Goal: Complete application form: Complete application form

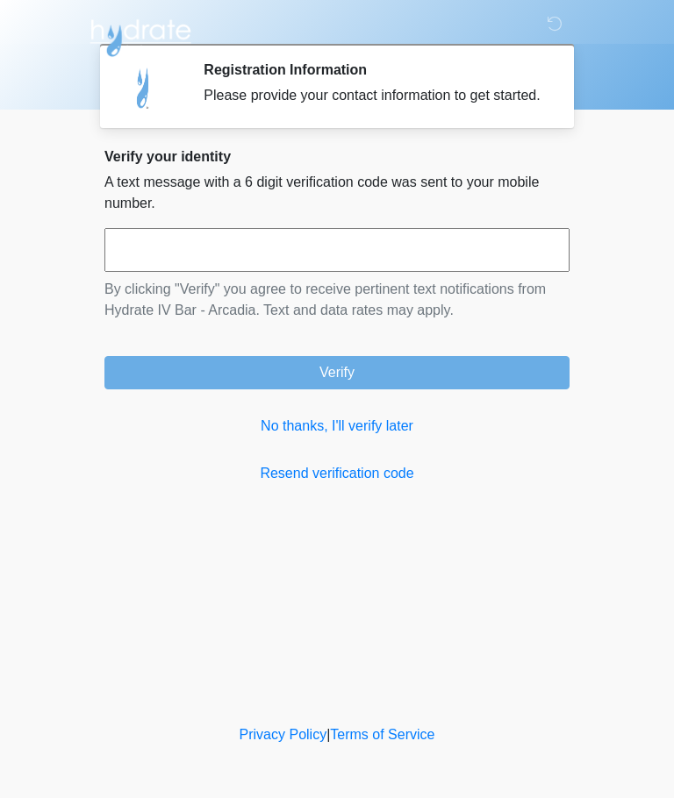
click at [148, 272] on input "text" at bounding box center [336, 250] width 465 height 44
type input "******"
click at [187, 389] on button "Verify" at bounding box center [336, 372] width 465 height 33
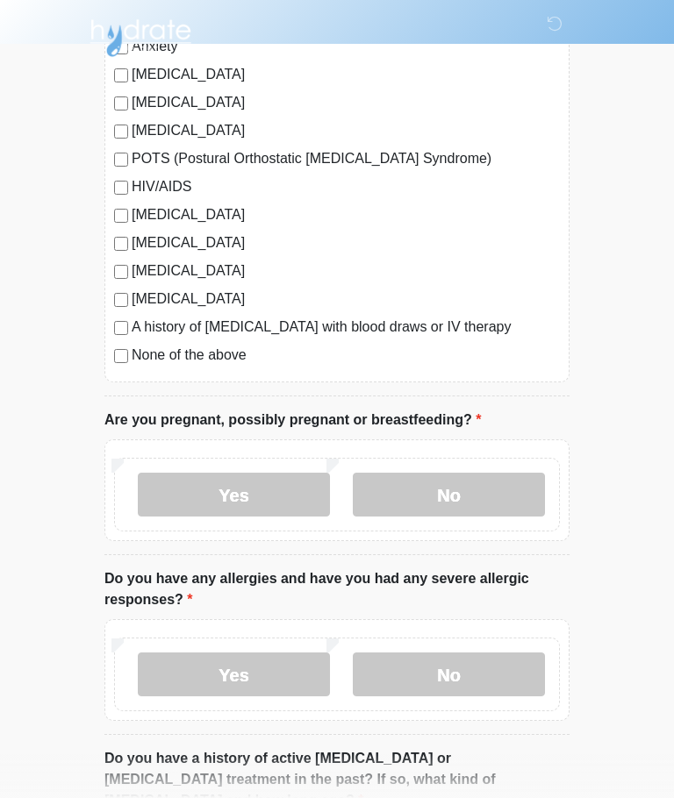
scroll to position [446, 0]
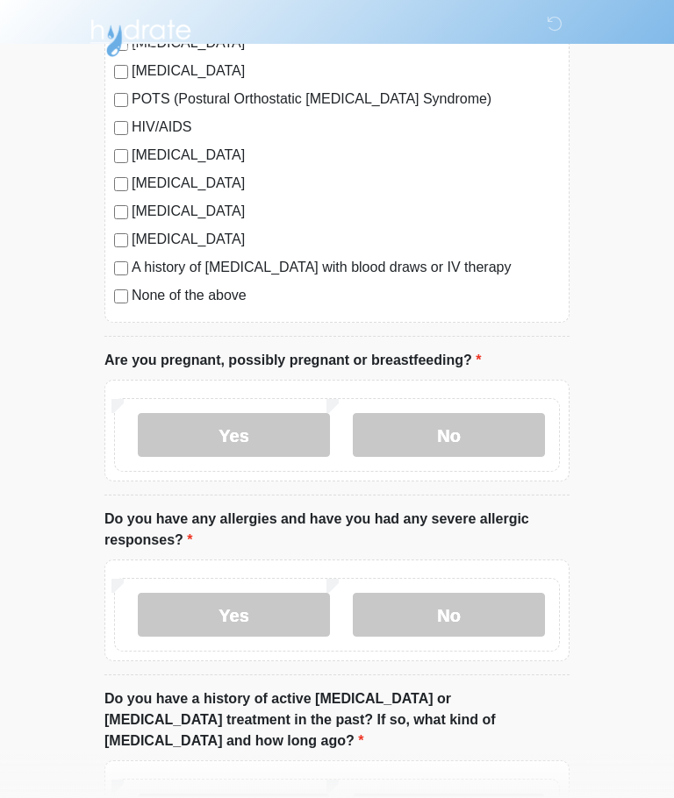
click at [476, 432] on label "No" at bounding box center [449, 435] width 192 height 44
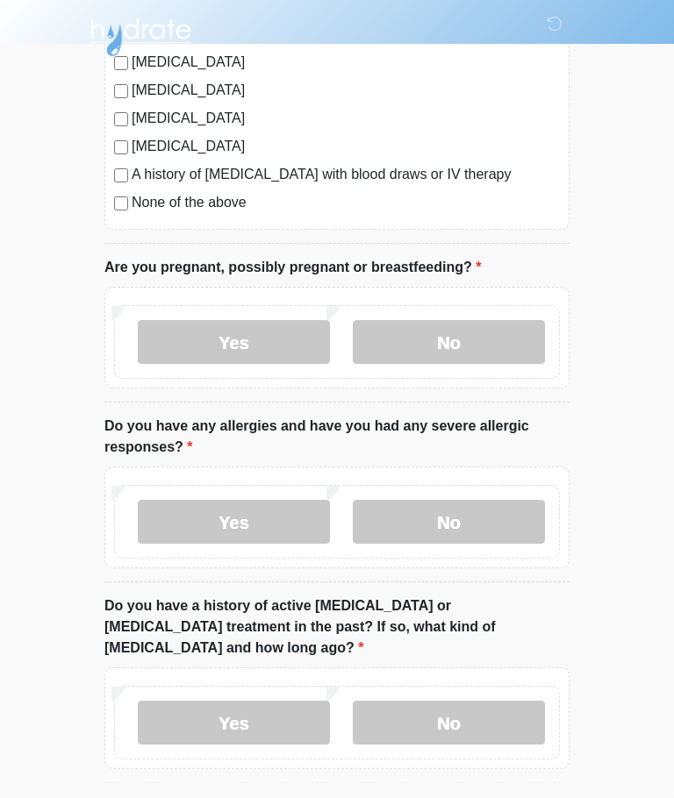
scroll to position [542, 0]
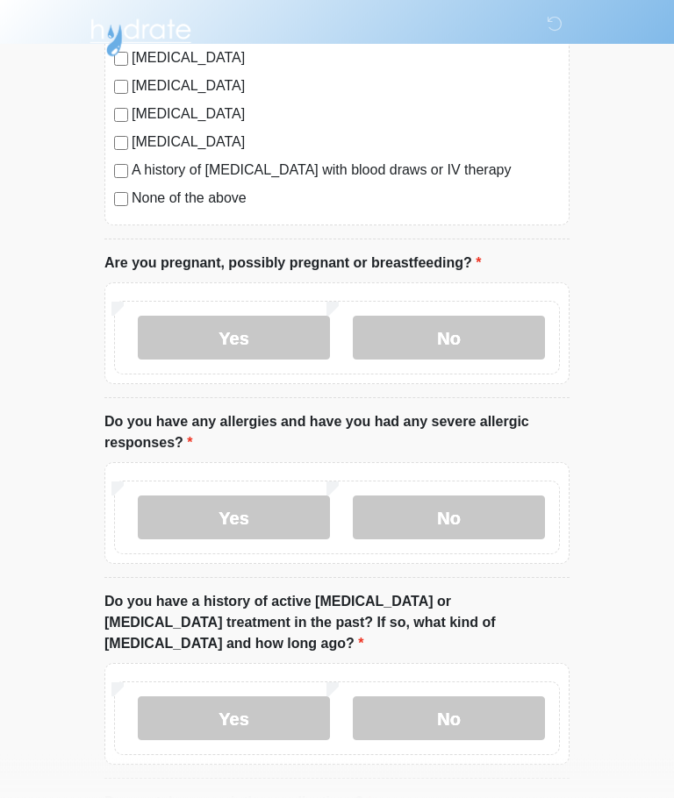
click at [465, 520] on label "No" at bounding box center [449, 518] width 192 height 44
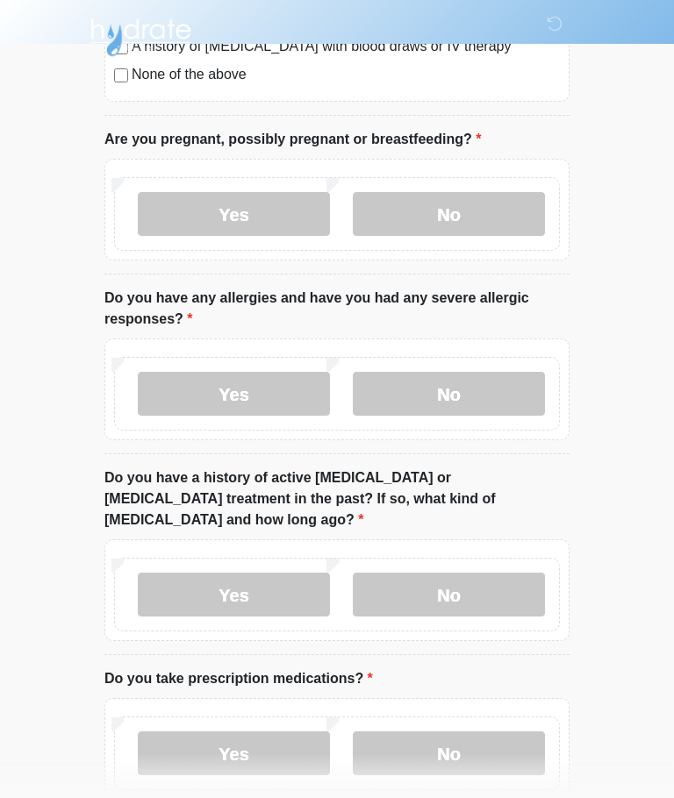
scroll to position [667, 0]
click at [470, 577] on label "No" at bounding box center [449, 595] width 192 height 44
click at [483, 741] on label "No" at bounding box center [449, 754] width 192 height 44
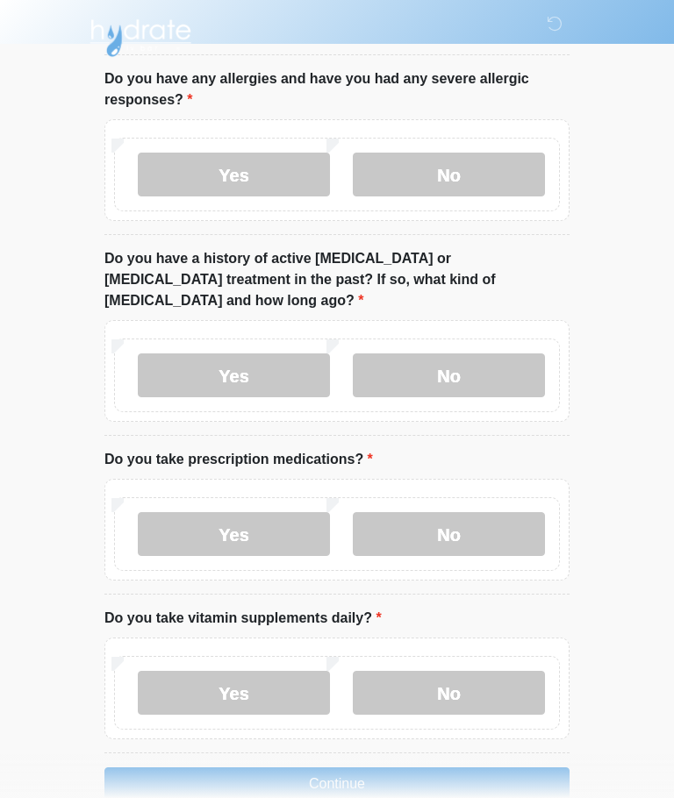
scroll to position [899, 0]
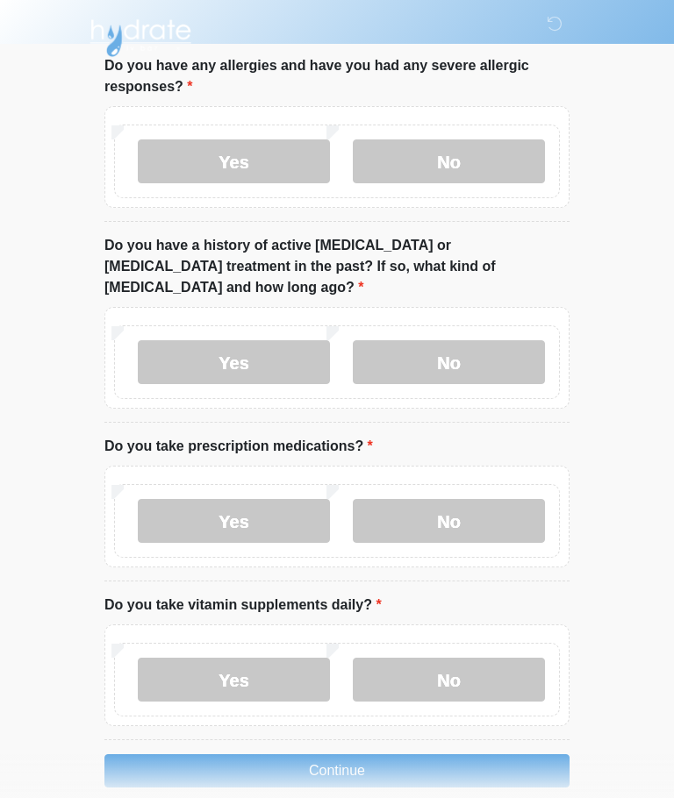
click at [466, 658] on label "No" at bounding box center [449, 680] width 192 height 44
click at [436, 759] on button "Continue" at bounding box center [336, 770] width 465 height 33
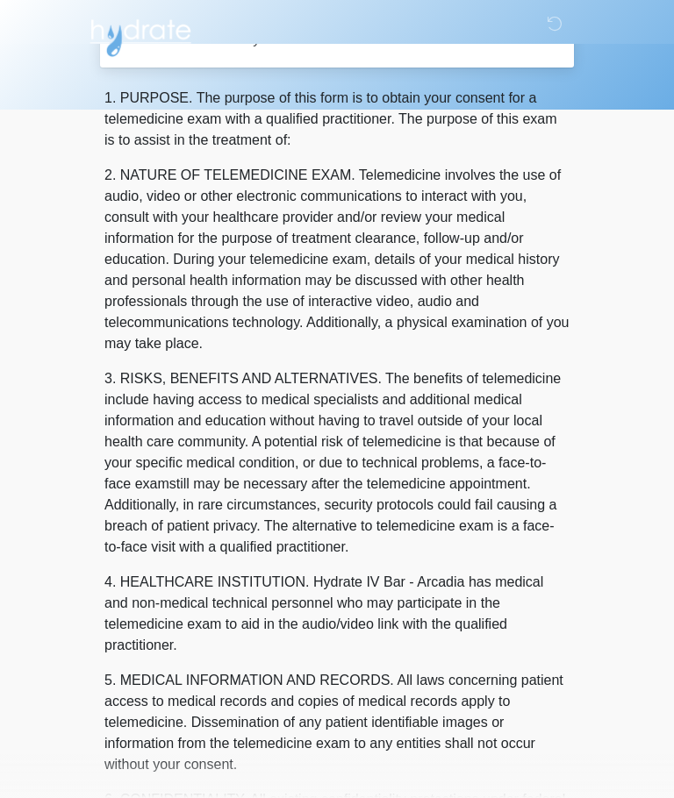
scroll to position [0, 0]
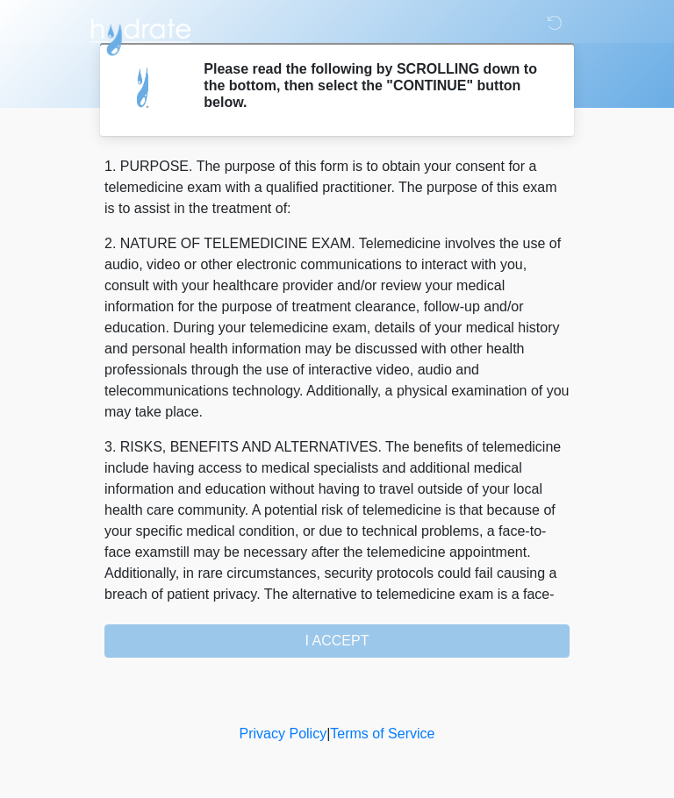
click at [408, 651] on div "1. PURPOSE. The purpose of this form is to obtain your consent for a telemedici…" at bounding box center [336, 408] width 465 height 502
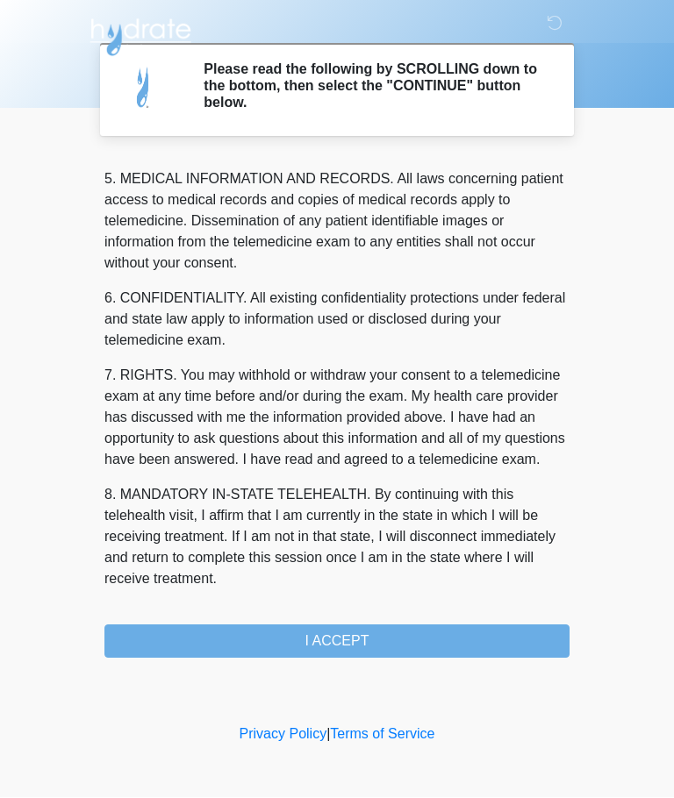
scroll to position [570, 0]
click at [389, 636] on button "I ACCEPT" at bounding box center [336, 641] width 465 height 33
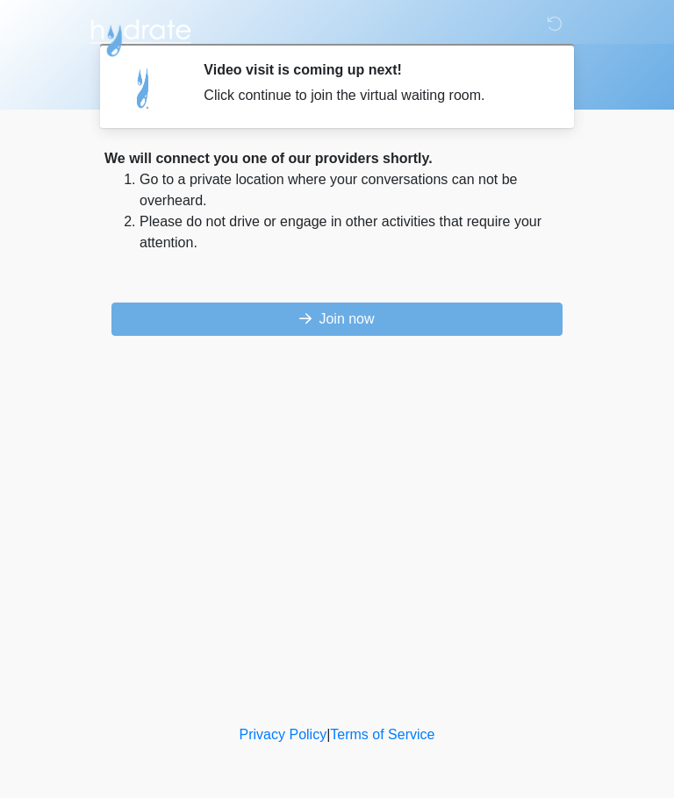
click at [446, 324] on button "Join now" at bounding box center [336, 319] width 451 height 33
